Goal: Navigation & Orientation: Find specific page/section

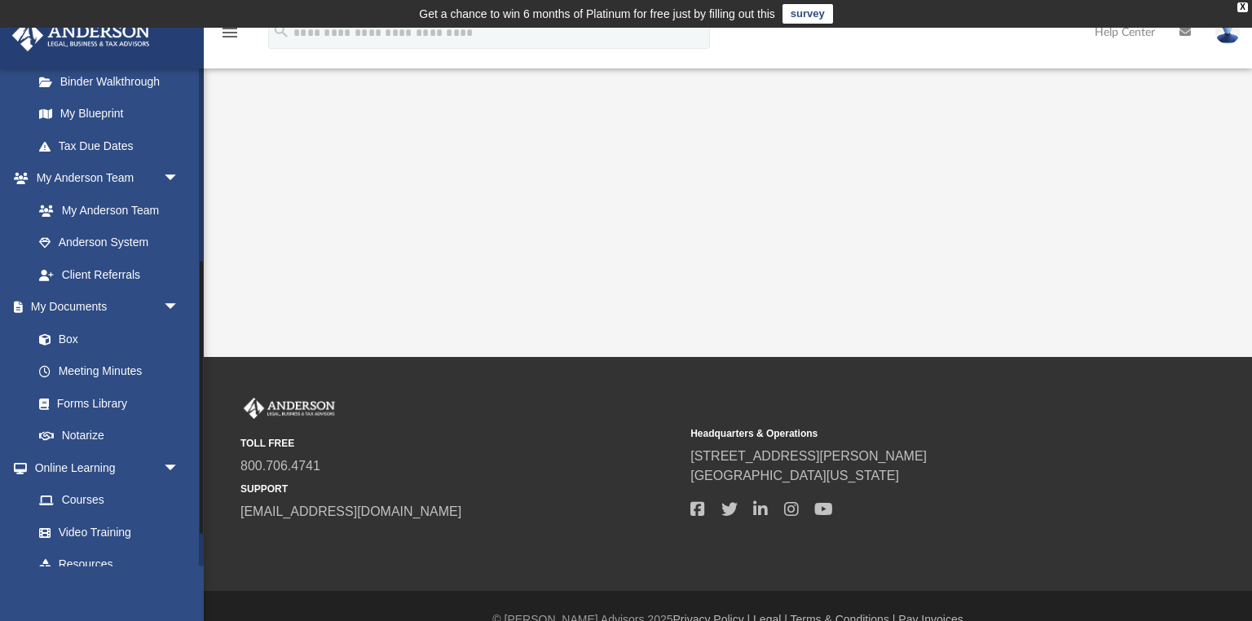
scroll to position [376, 0]
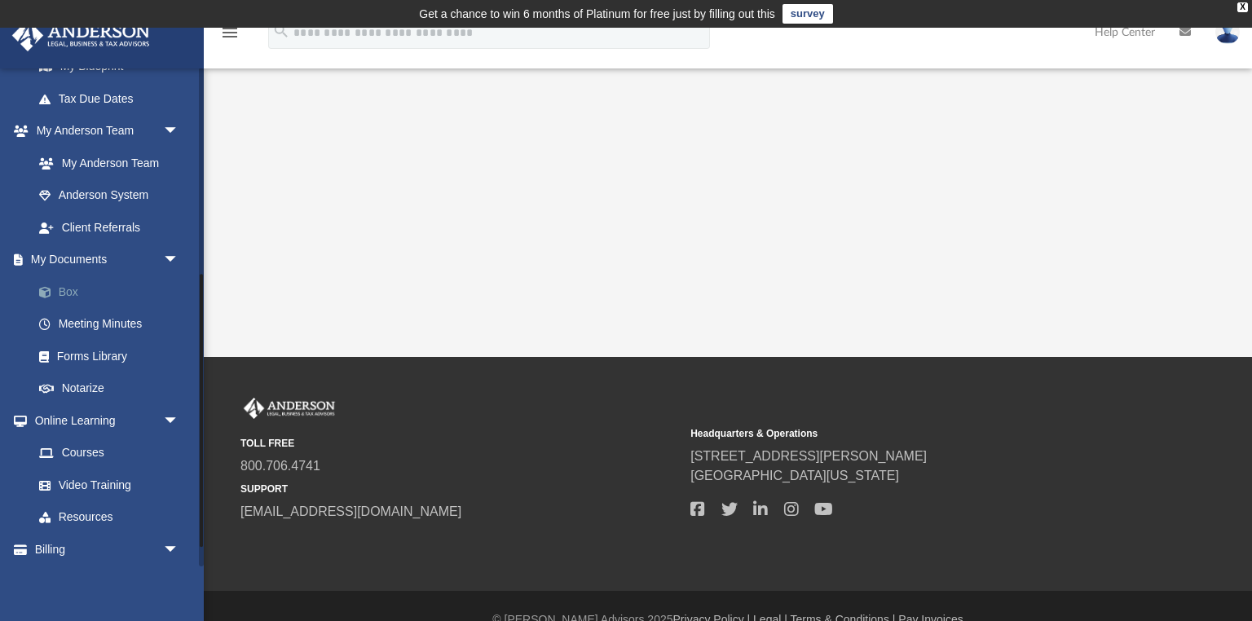
click at [67, 294] on link "Box" at bounding box center [113, 291] width 181 height 33
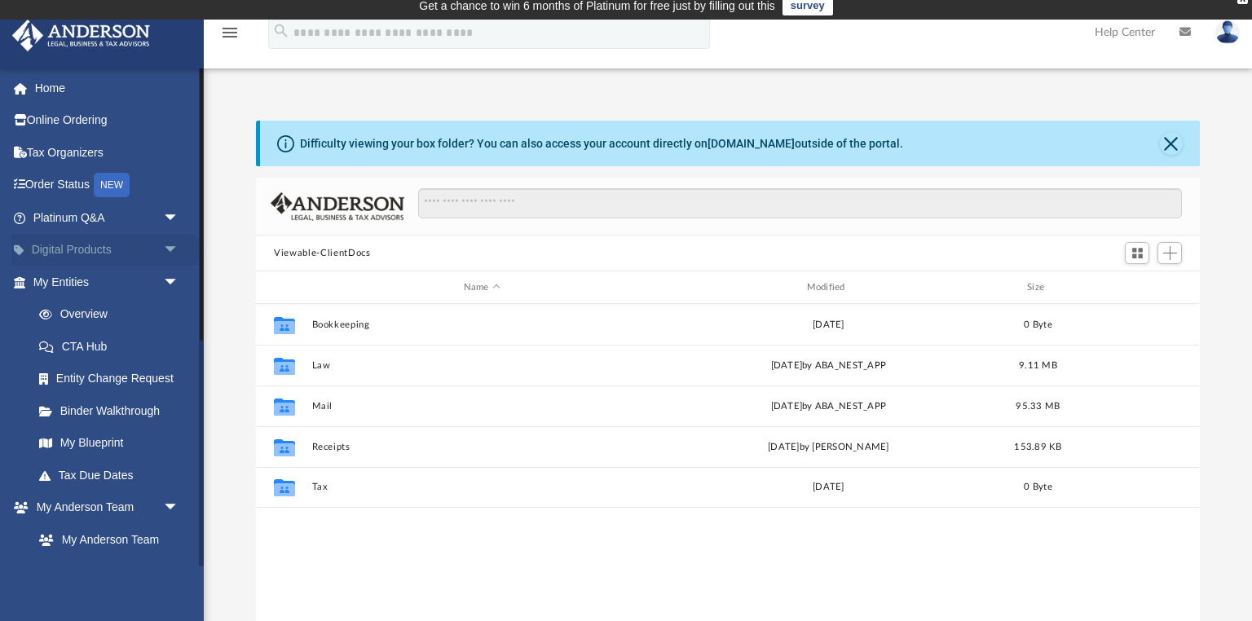
click at [166, 244] on span "arrow_drop_down" at bounding box center [179, 250] width 33 height 33
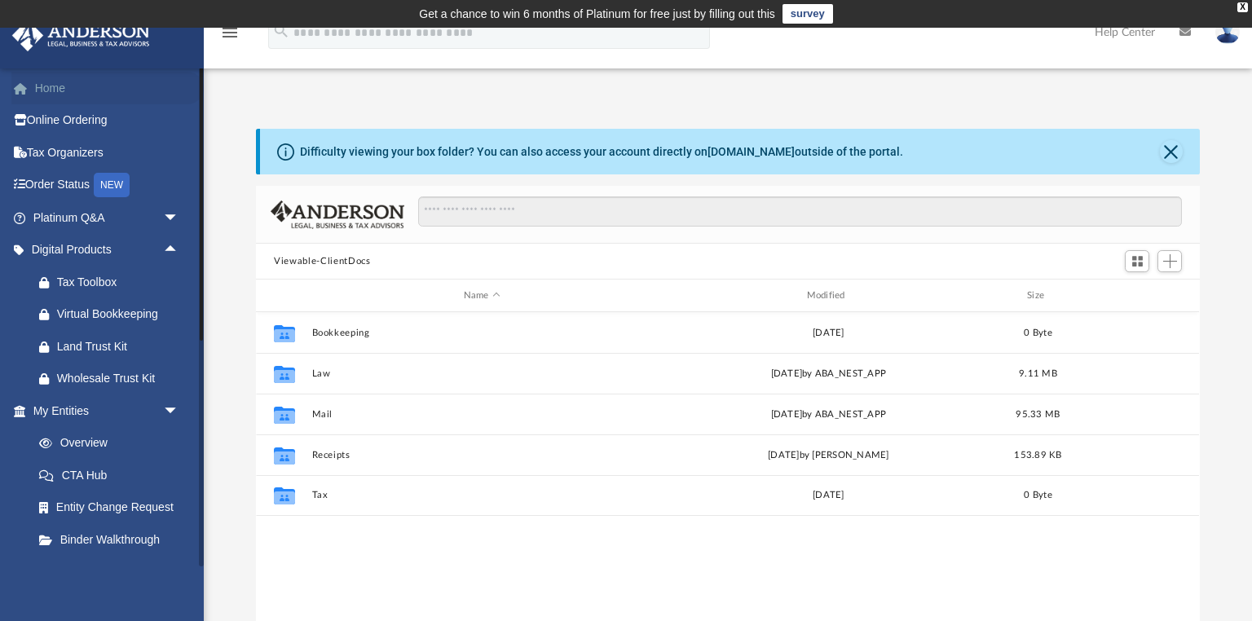
click at [59, 83] on link "Home" at bounding box center [107, 88] width 192 height 33
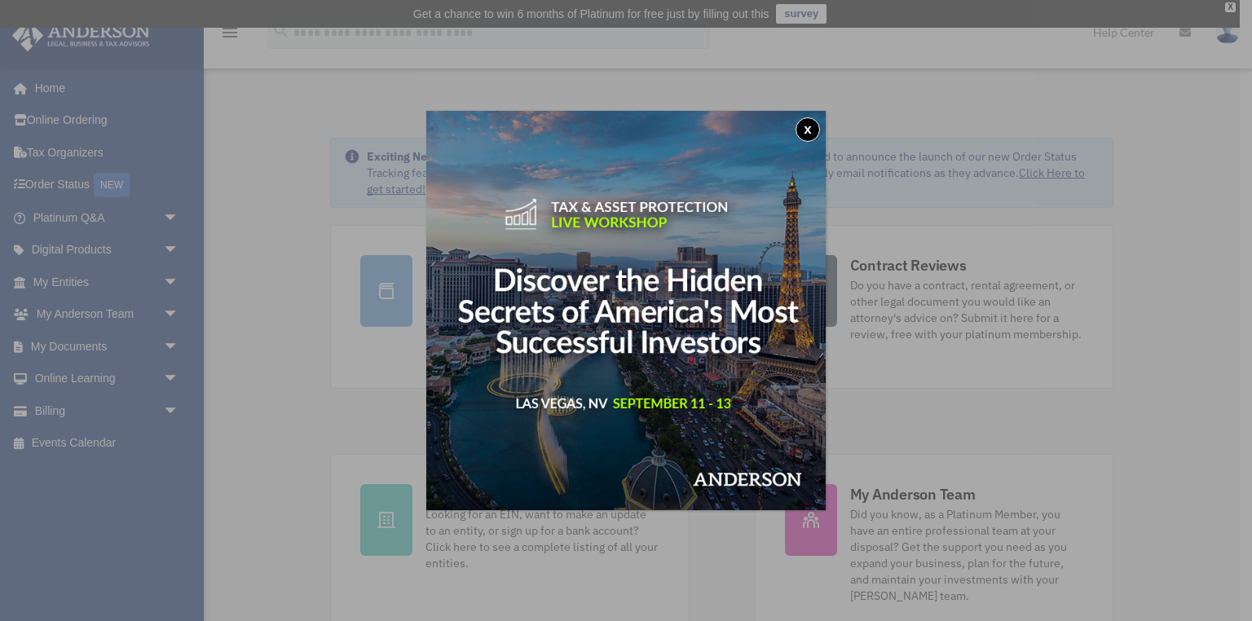
click at [808, 132] on button "x" at bounding box center [807, 129] width 24 height 24
